Goal: Communication & Community: Answer question/provide support

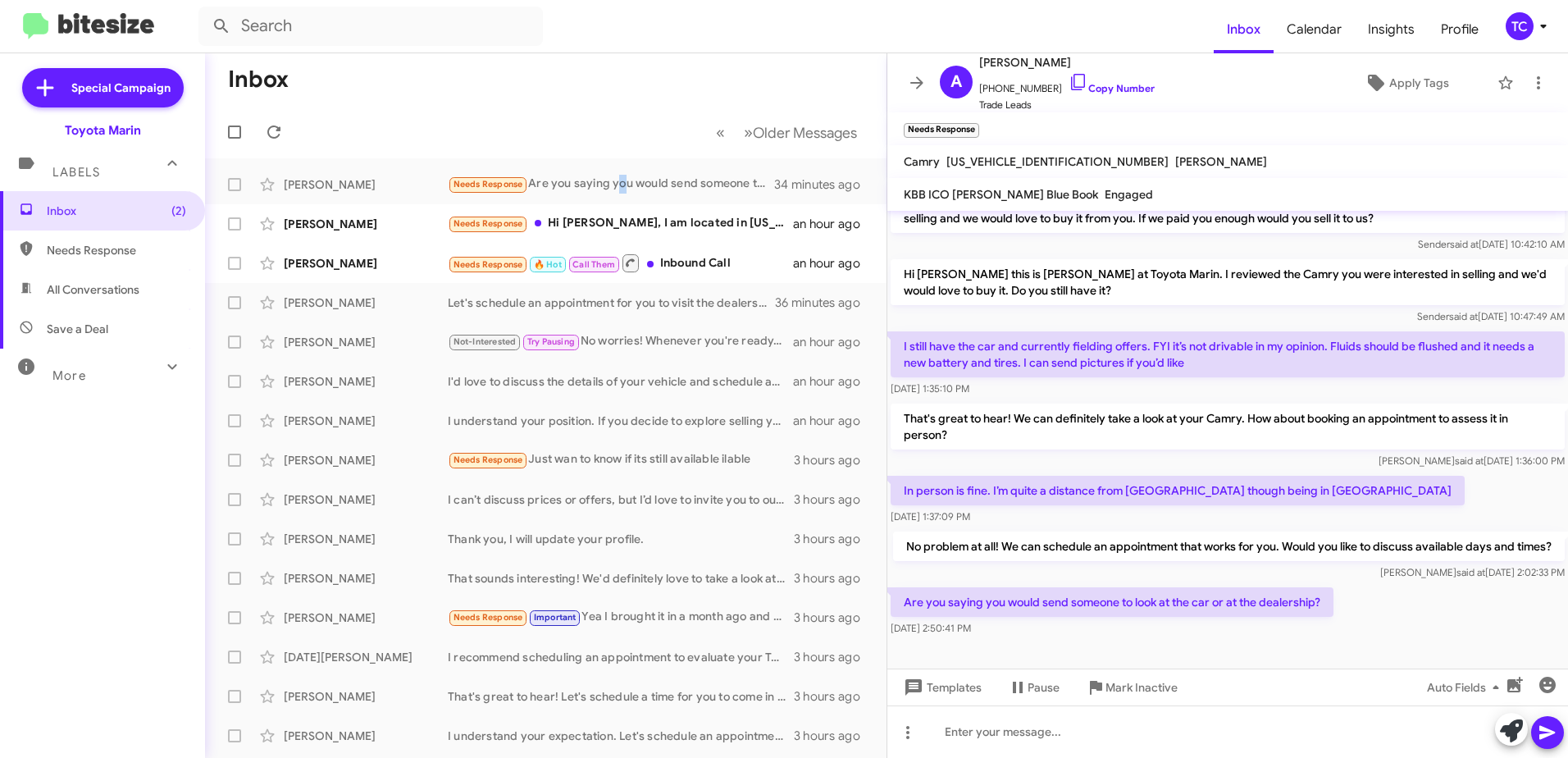
scroll to position [44, 0]
click at [1507, 724] on icon at bounding box center [1511, 731] width 23 height 23
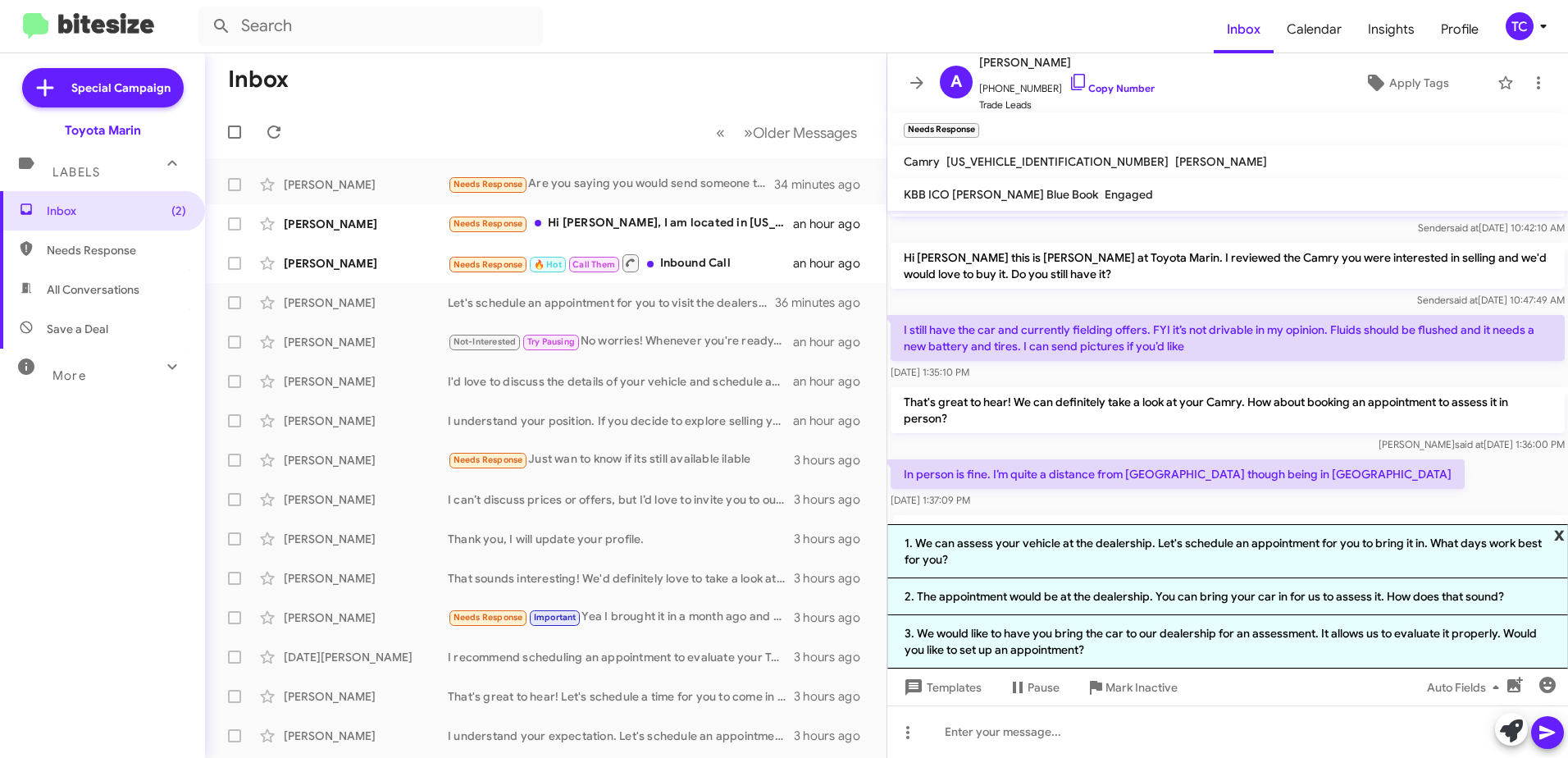
click at [1561, 535] on span "x" at bounding box center [1559, 534] width 11 height 19
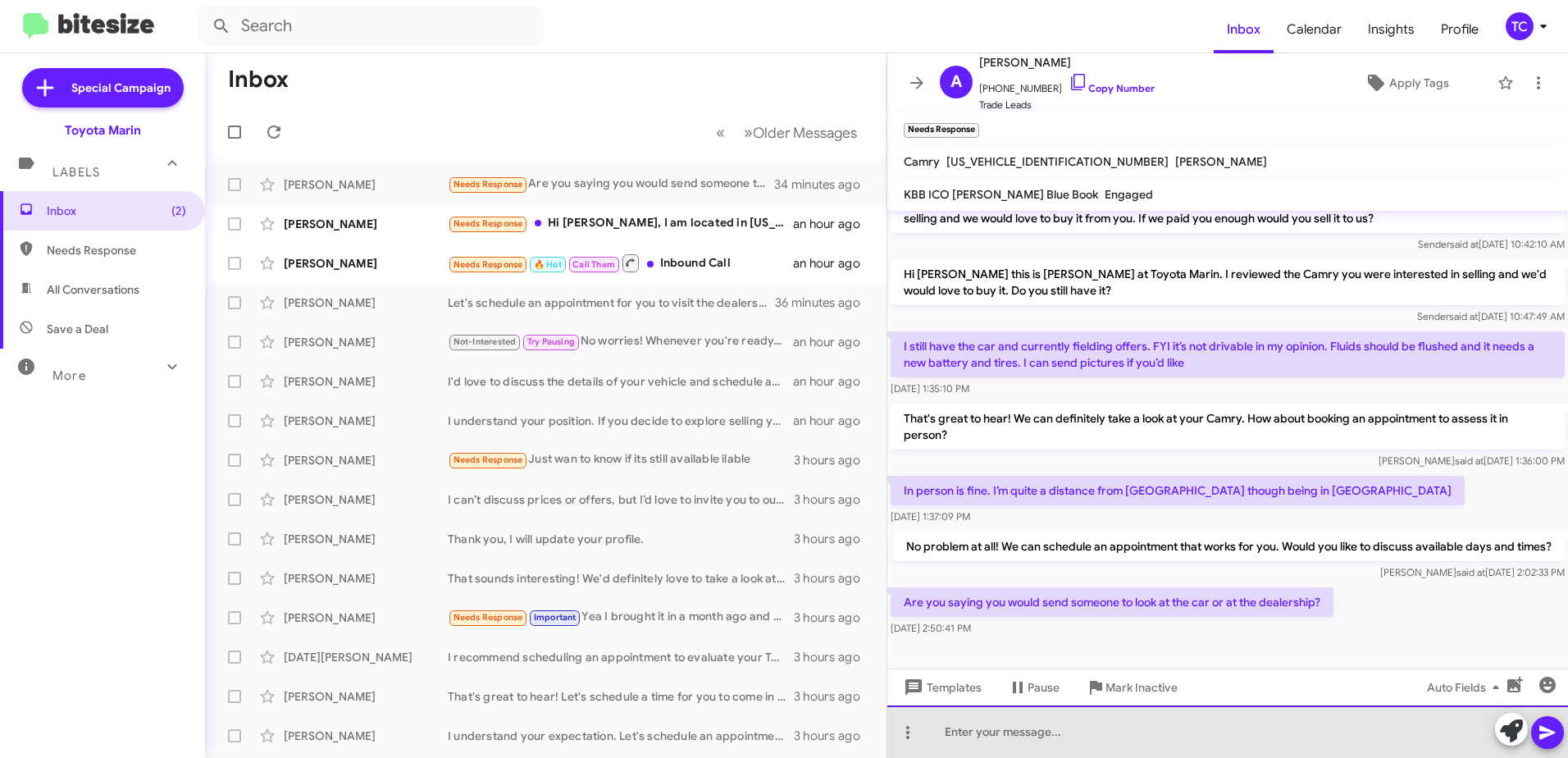
click at [1140, 732] on div at bounding box center [1227, 732] width 681 height 53
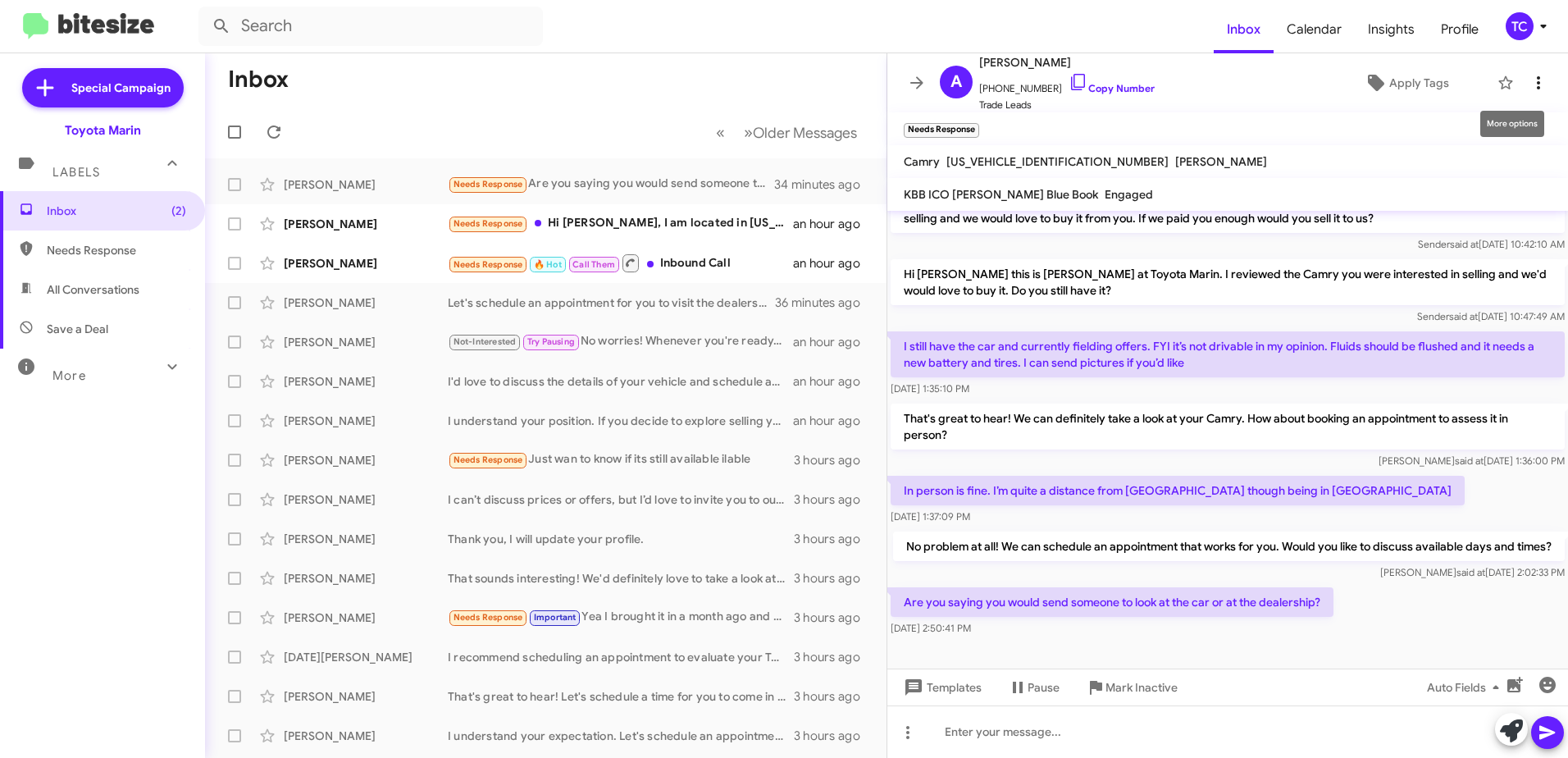
click at [1531, 81] on icon at bounding box center [1538, 82] width 19 height 19
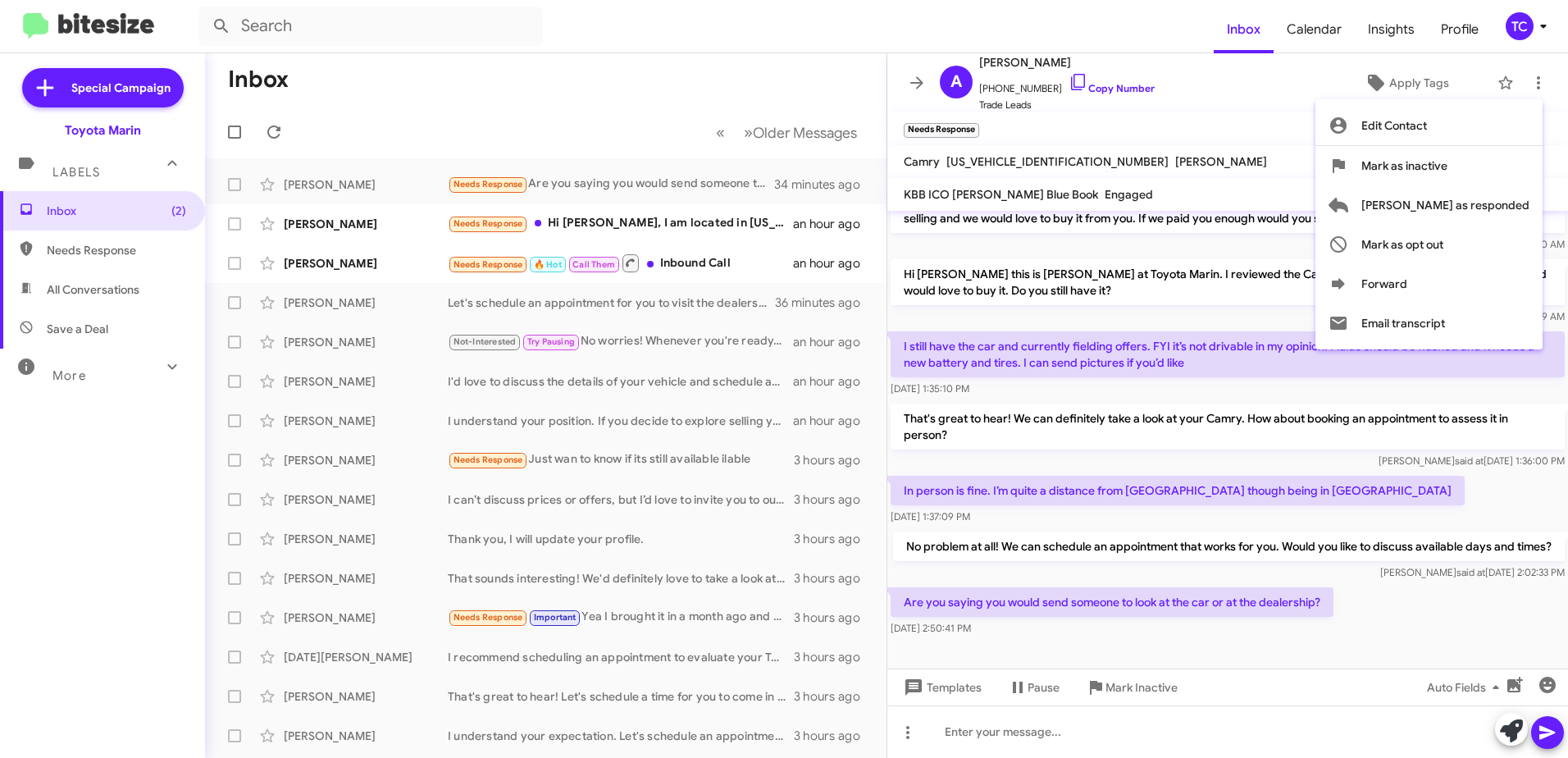
click at [1199, 723] on div at bounding box center [784, 379] width 1568 height 758
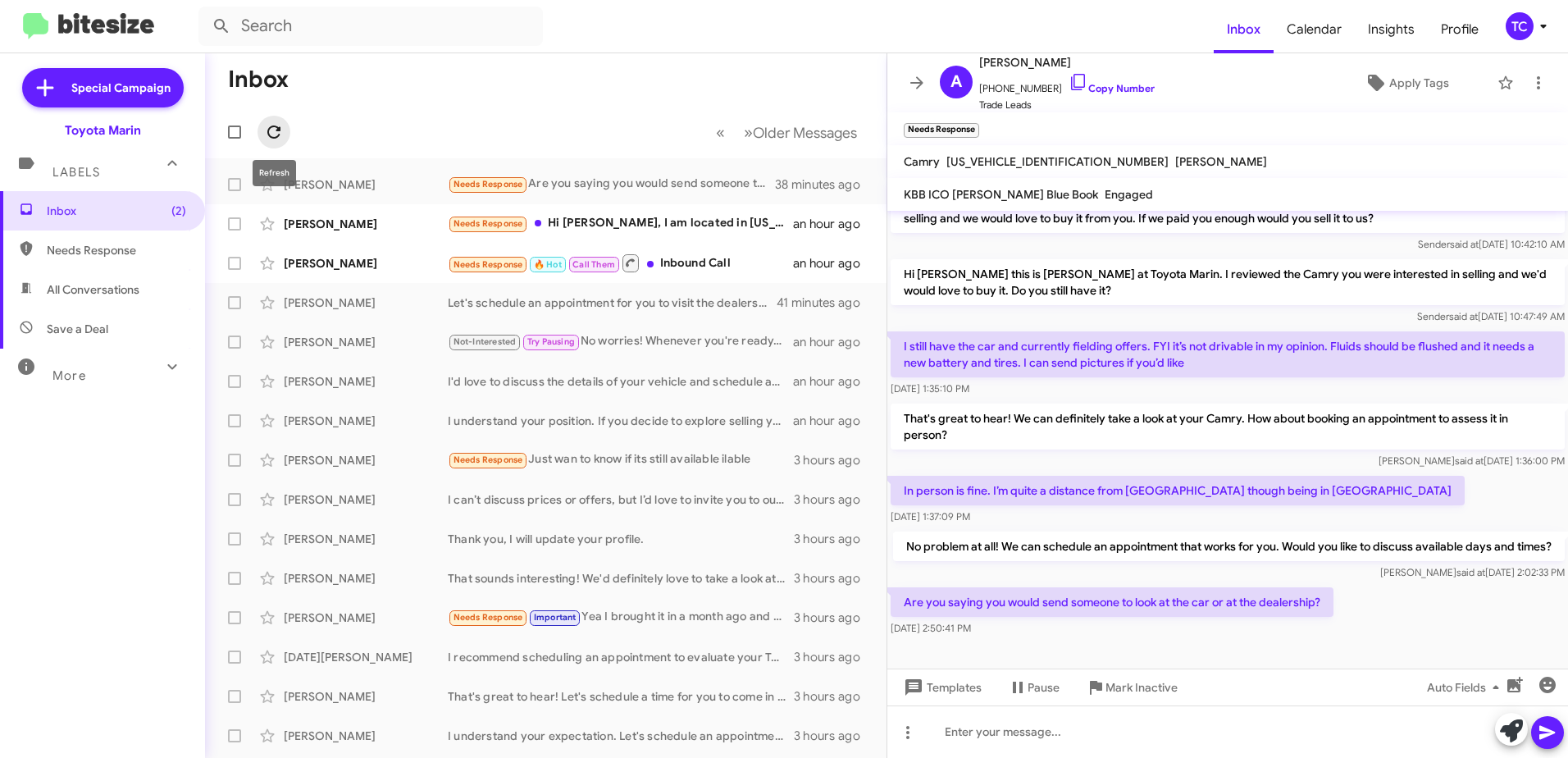
click at [276, 127] on icon at bounding box center [273, 131] width 13 height 13
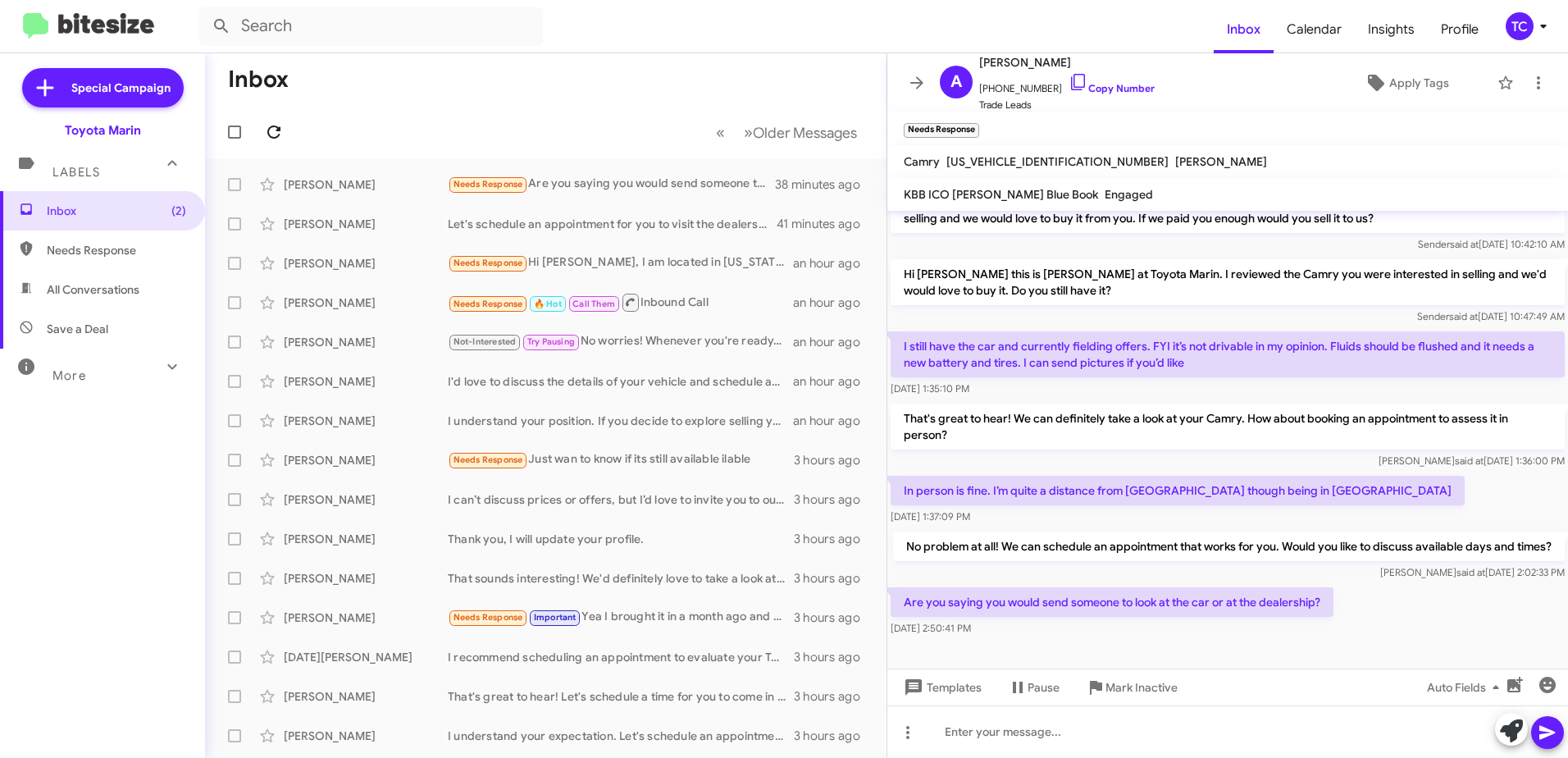
click at [275, 131] on icon at bounding box center [273, 131] width 19 height 19
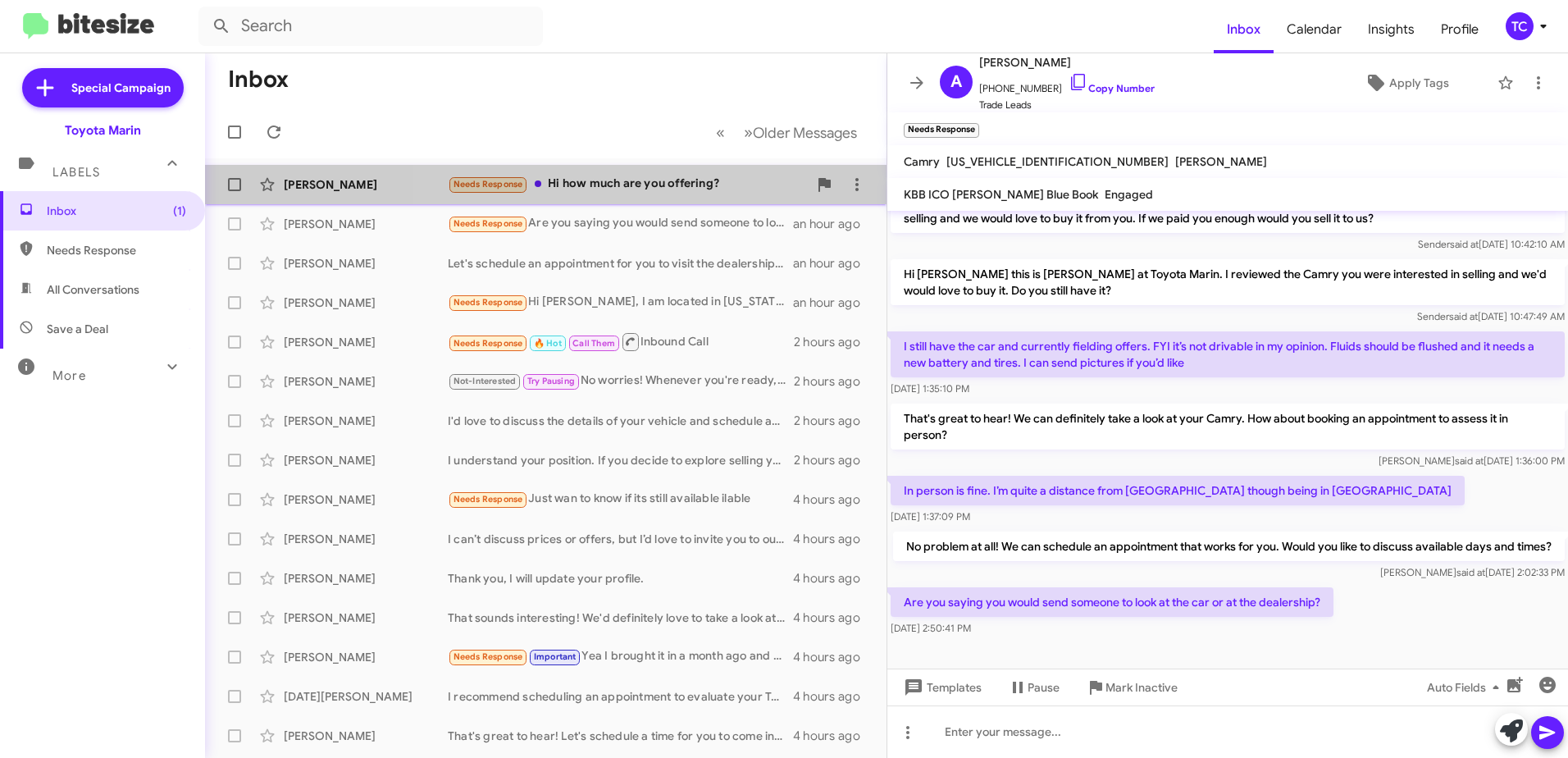
click at [598, 181] on div "Needs Response Hi how much are you offering?" at bounding box center [627, 184] width 360 height 19
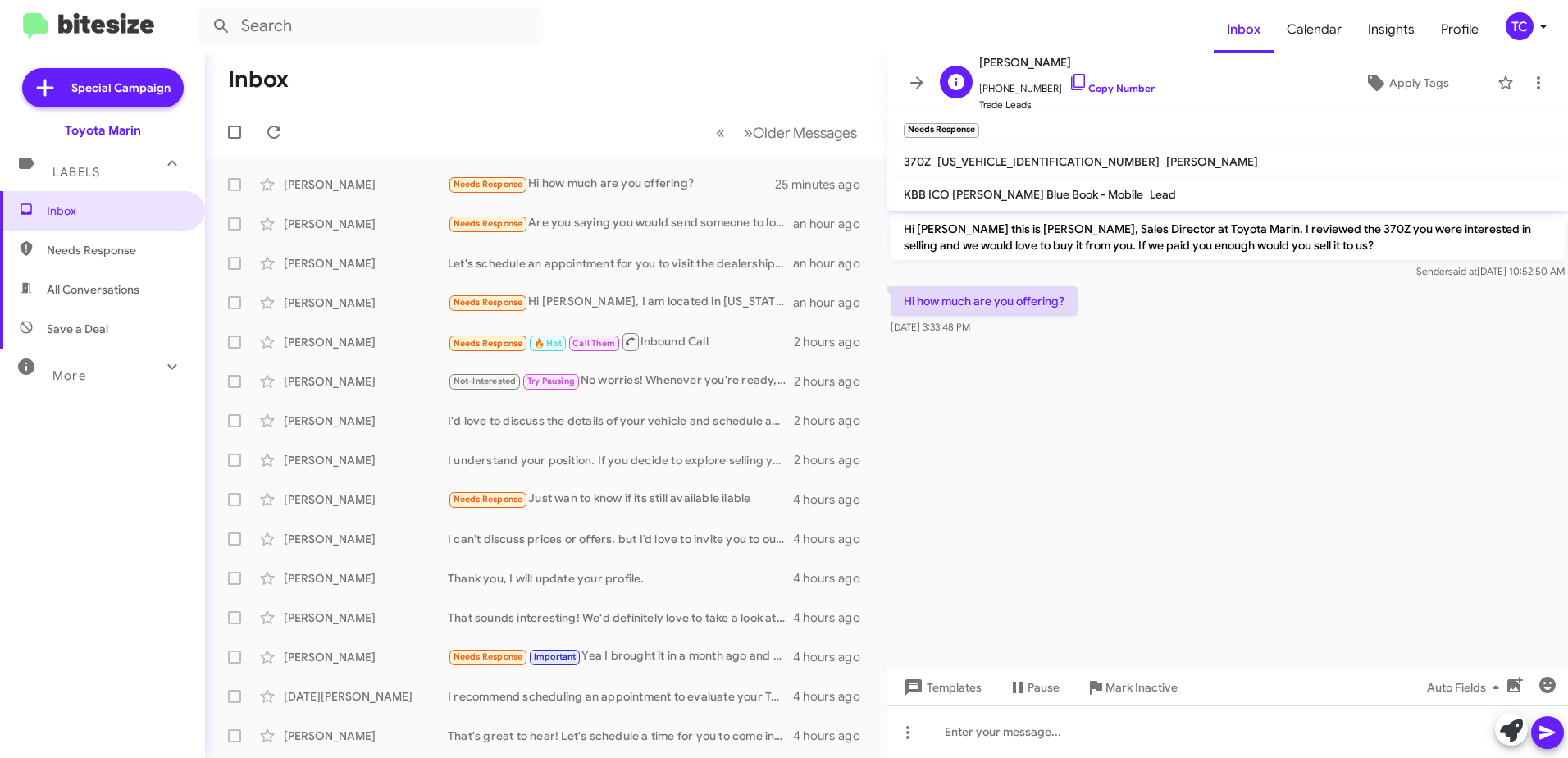
drag, startPoint x: 1054, startPoint y: 80, endPoint x: 1003, endPoint y: 70, distance: 52.0
click at [1069, 80] on icon at bounding box center [1078, 81] width 19 height 19
click at [1504, 730] on icon at bounding box center [1511, 731] width 23 height 23
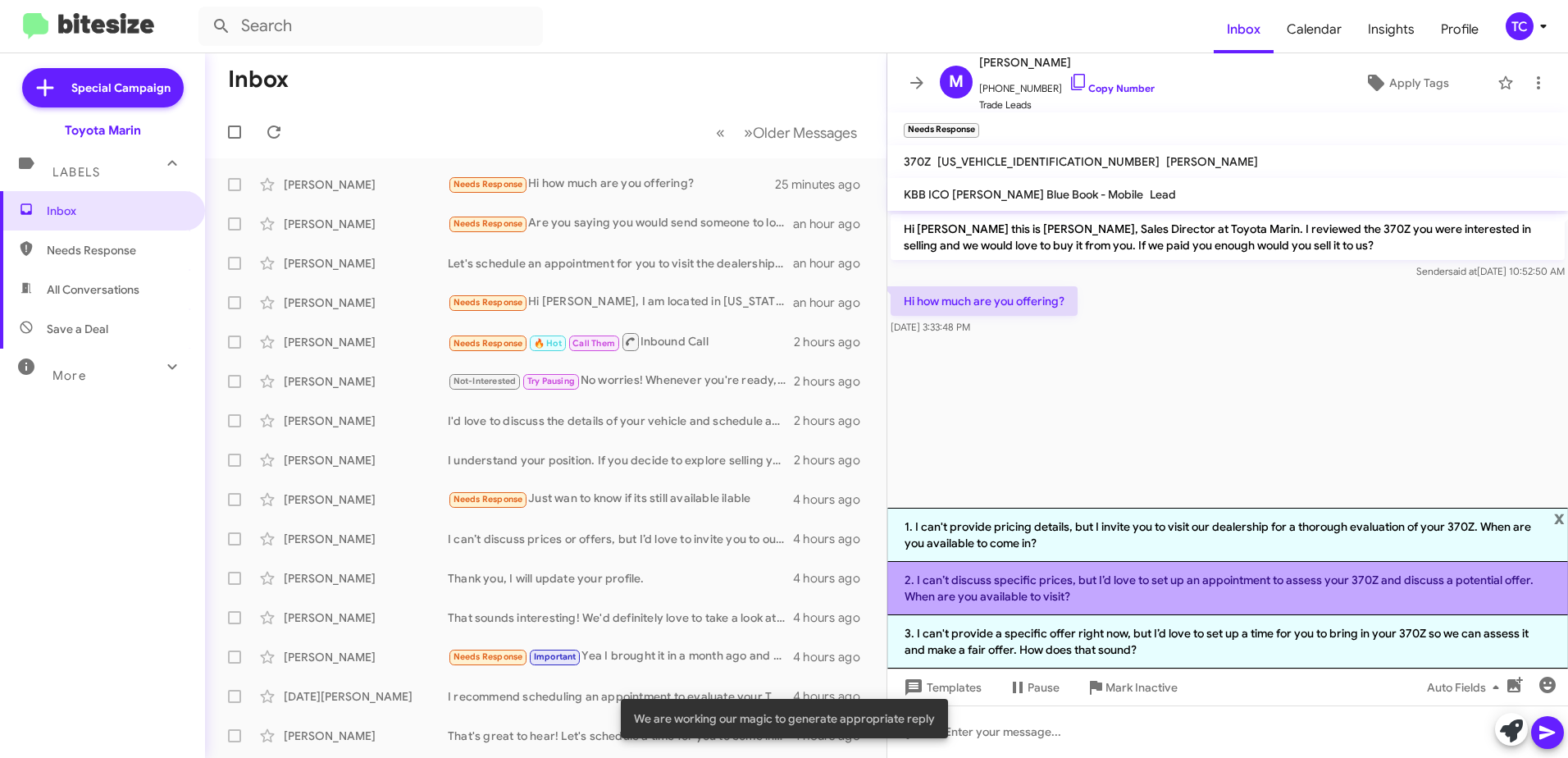
click at [1173, 584] on li "2. I can’t discuss specific prices, but I’d love to set up an appointment to as…" at bounding box center [1227, 588] width 681 height 53
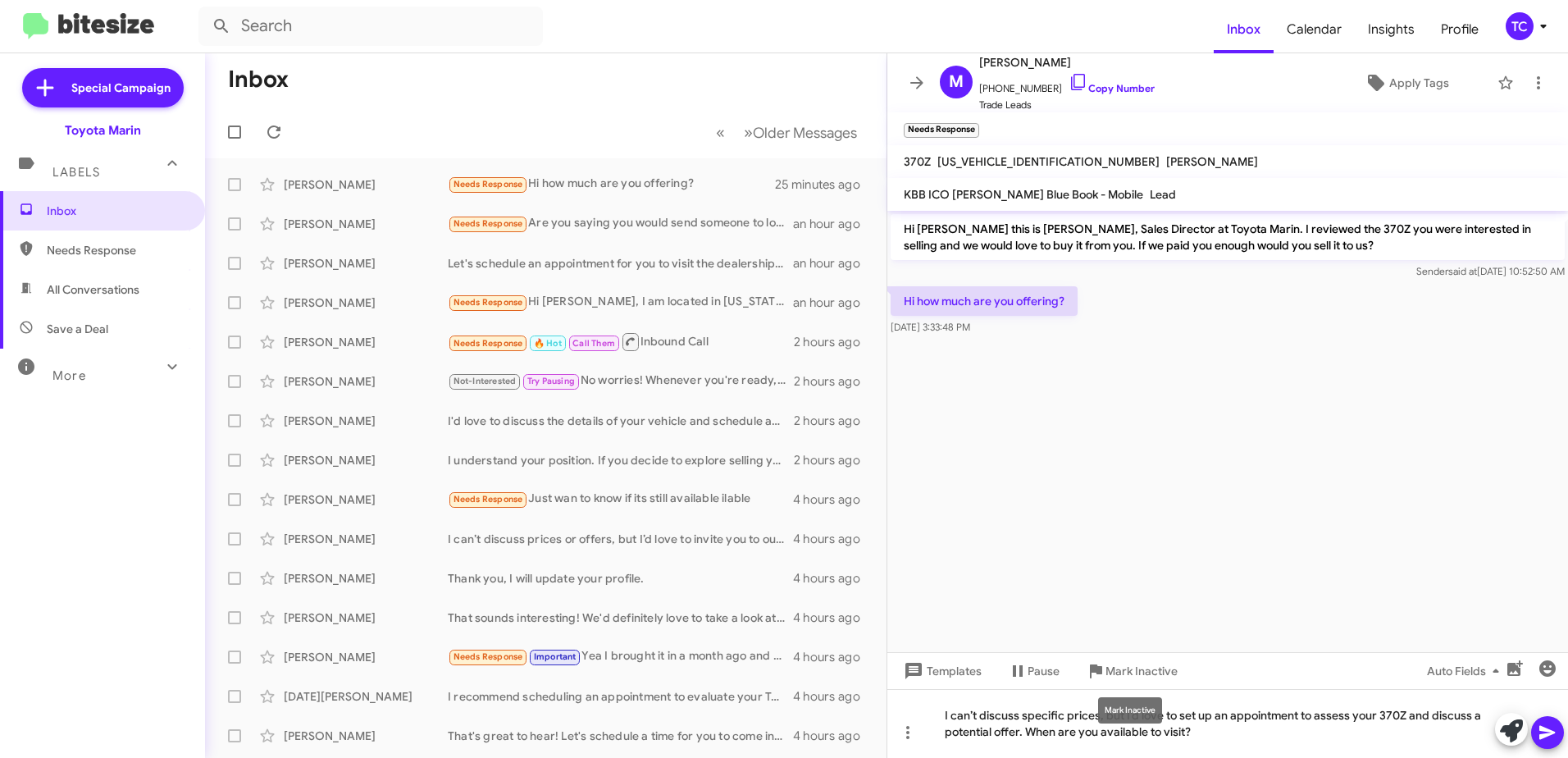
click at [1123, 712] on div "Mark Inactive" at bounding box center [1129, 711] width 64 height 26
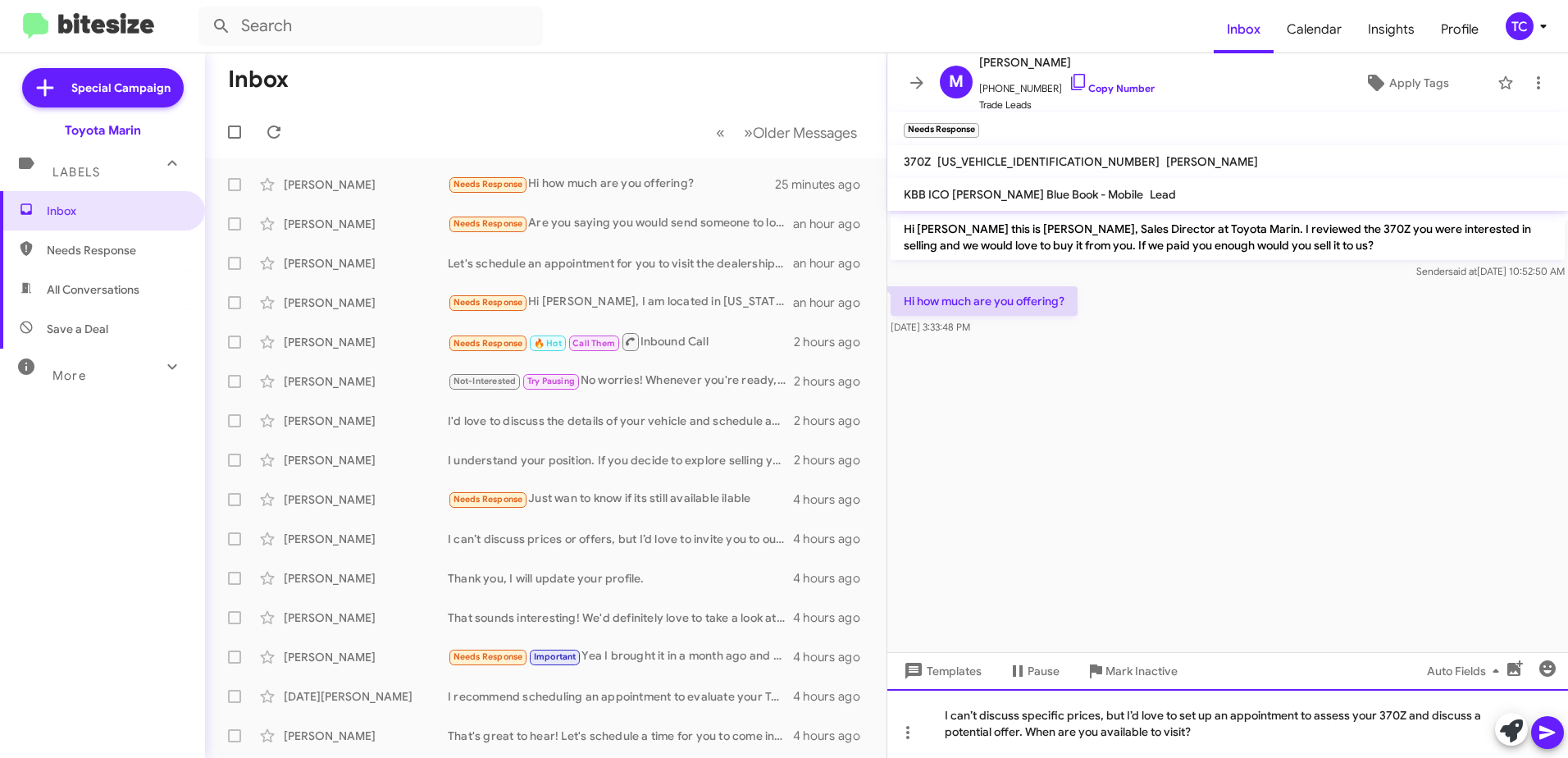
click at [1125, 712] on div "I can’t discuss specific prices, but I’d love to set up an appointment to asses…" at bounding box center [1227, 723] width 681 height 69
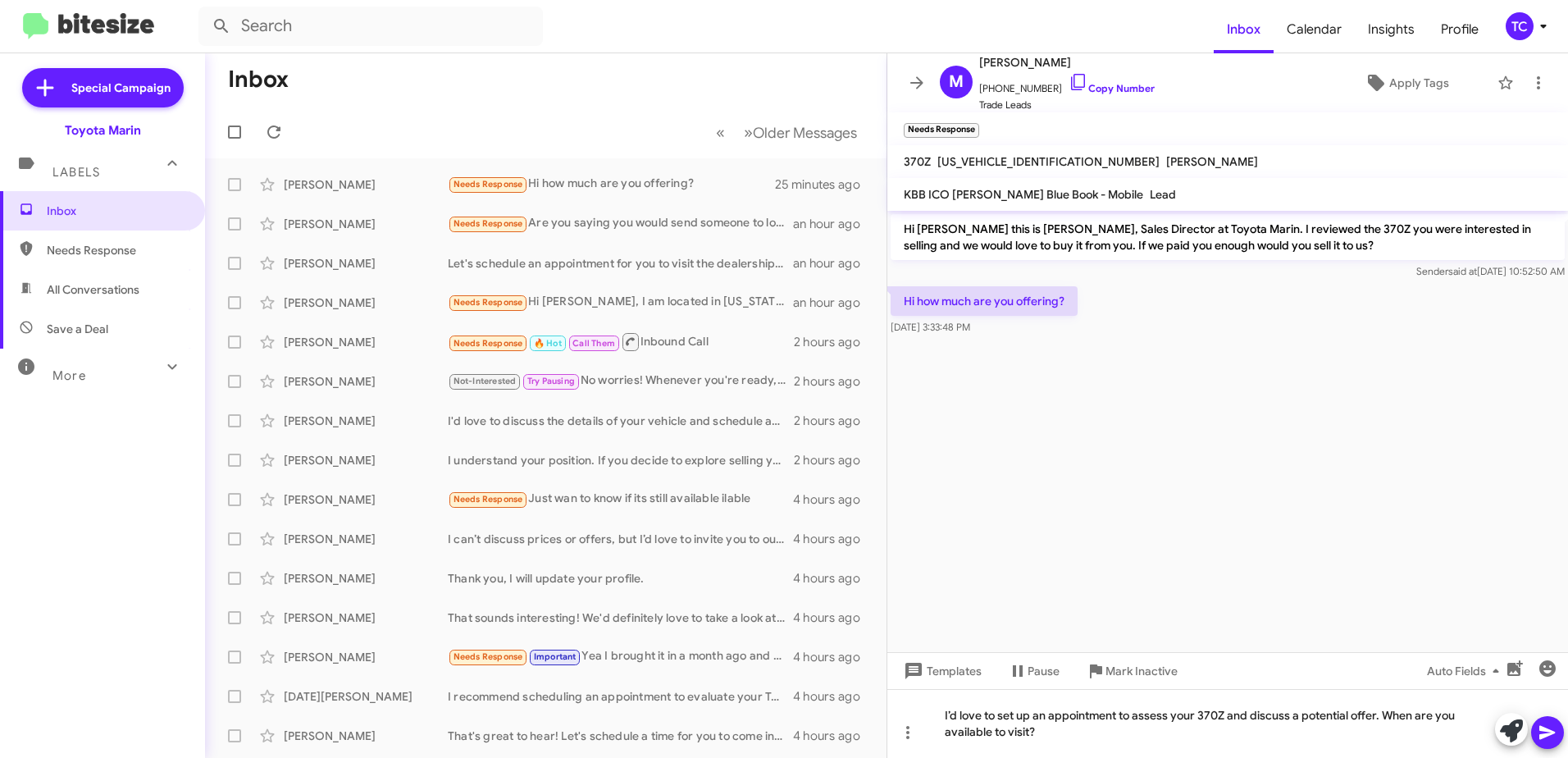
click at [1545, 732] on icon at bounding box center [1547, 733] width 19 height 19
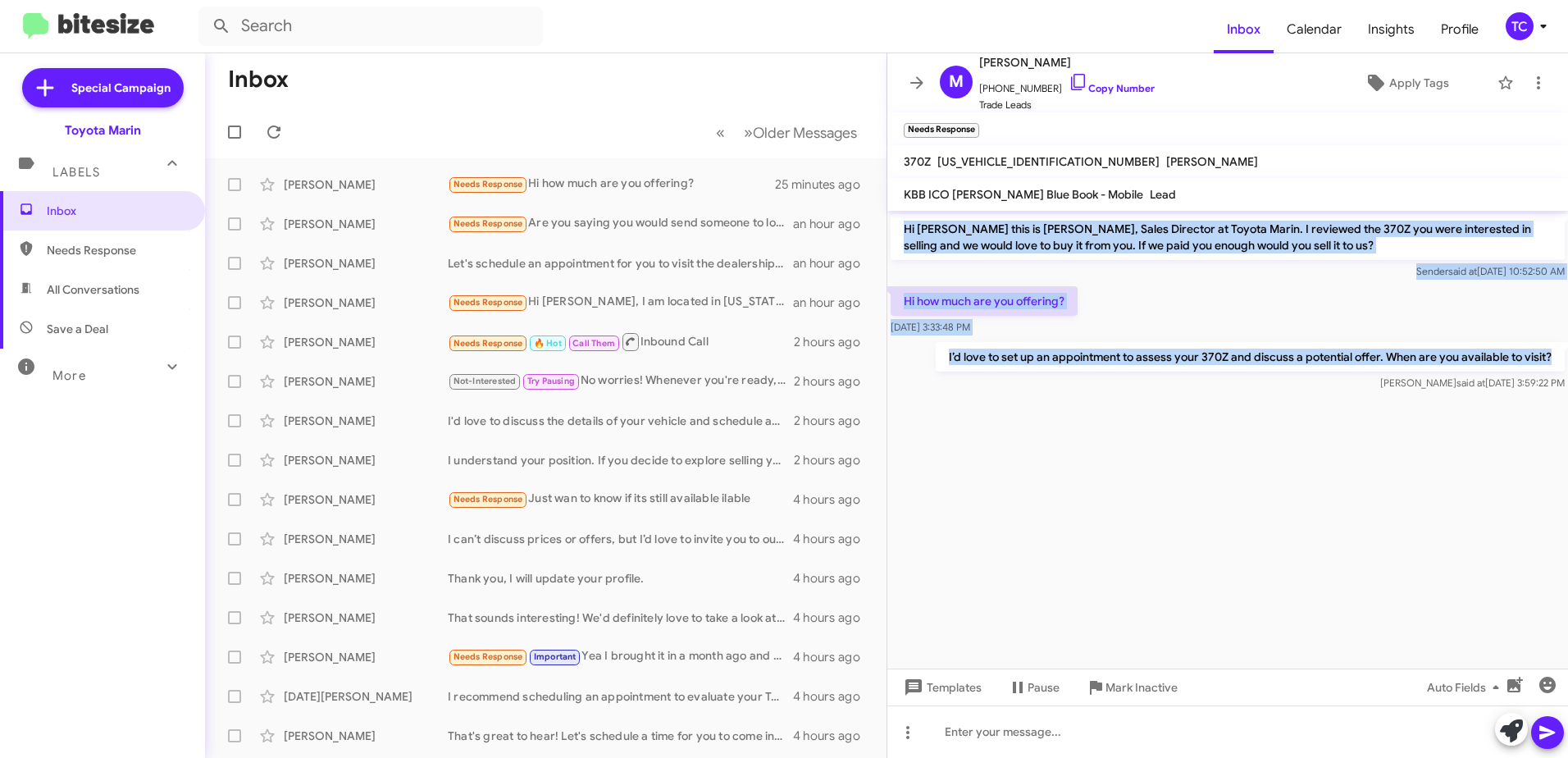
drag, startPoint x: 1554, startPoint y: 355, endPoint x: 905, endPoint y: 225, distance: 661.9
click at [905, 225] on div "Hi [PERSON_NAME] this is [PERSON_NAME], Sales Director at Toyota Marin. I revie…" at bounding box center [1227, 303] width 681 height 184
copy div "Hi [PERSON_NAME] this is [PERSON_NAME], Sales Director at Toyota Marin. I revie…"
click at [267, 133] on icon at bounding box center [273, 131] width 19 height 19
